Goal: Information Seeking & Learning: Learn about a topic

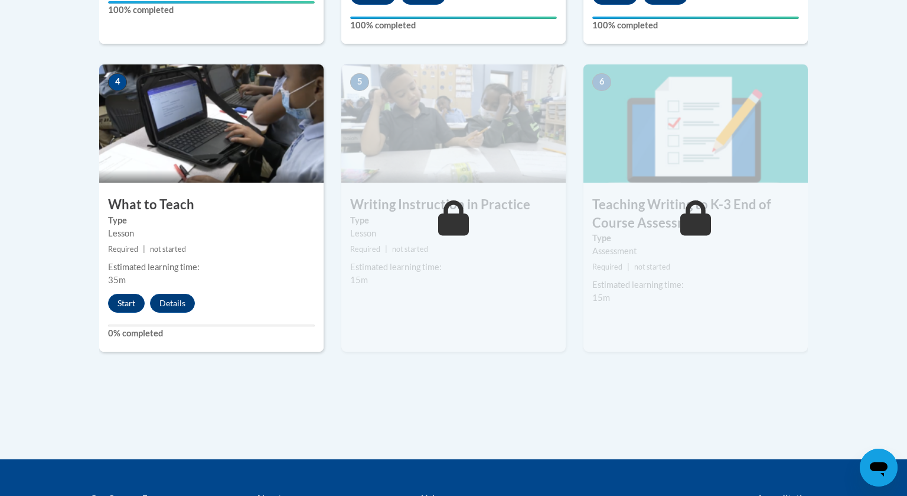
scroll to position [642, 0]
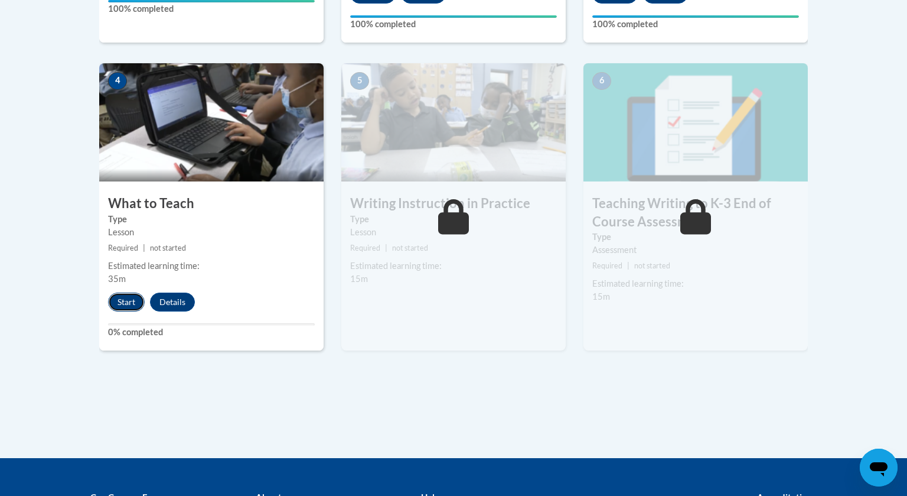
click at [131, 301] on button "Start" at bounding box center [126, 301] width 37 height 19
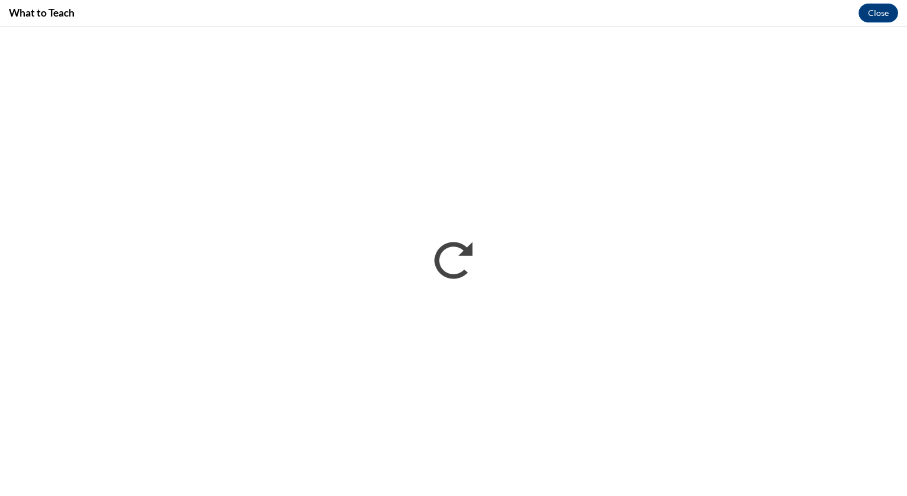
scroll to position [0, 0]
